Goal: Navigation & Orientation: Find specific page/section

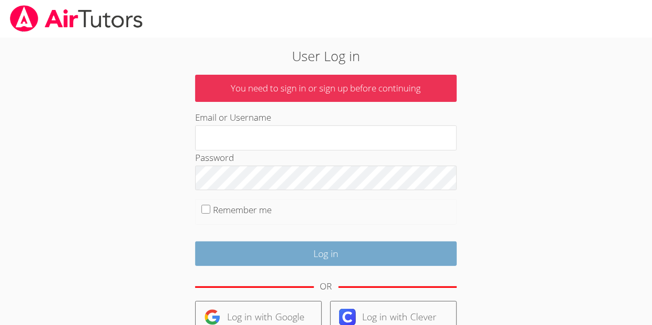
type input "[EMAIL_ADDRESS][DOMAIN_NAME]"
click at [254, 257] on input "Log in" at bounding box center [326, 254] width 262 height 25
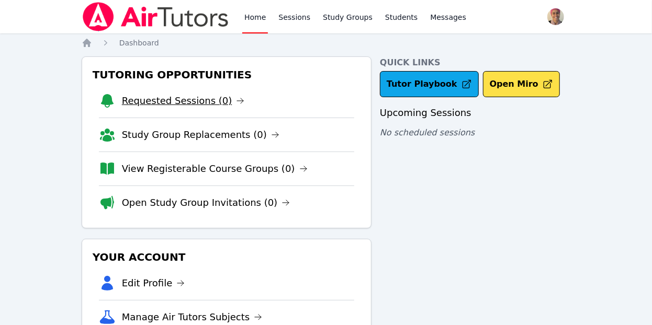
click at [219, 108] on link "Requested Sessions (0)" at bounding box center [183, 101] width 123 height 15
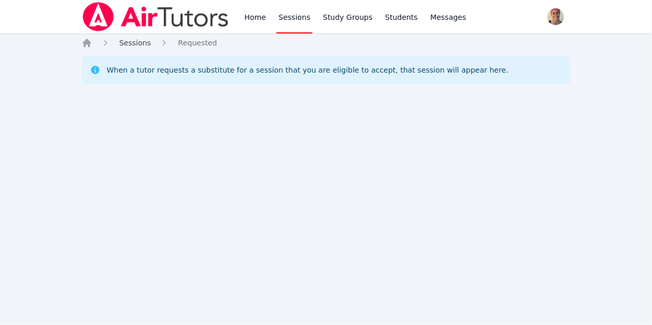
click at [128, 39] on span "Sessions" at bounding box center [135, 43] width 32 height 8
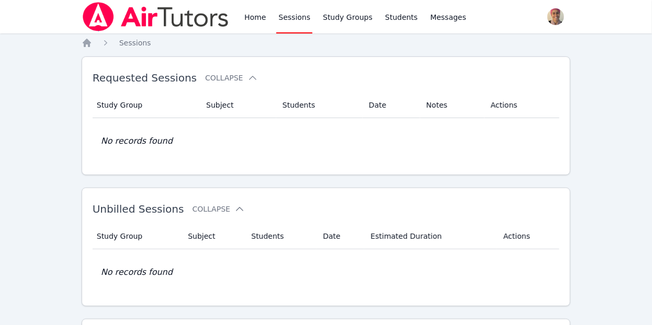
click at [185, 6] on img at bounding box center [156, 16] width 148 height 29
